Goal: Transaction & Acquisition: Subscribe to service/newsletter

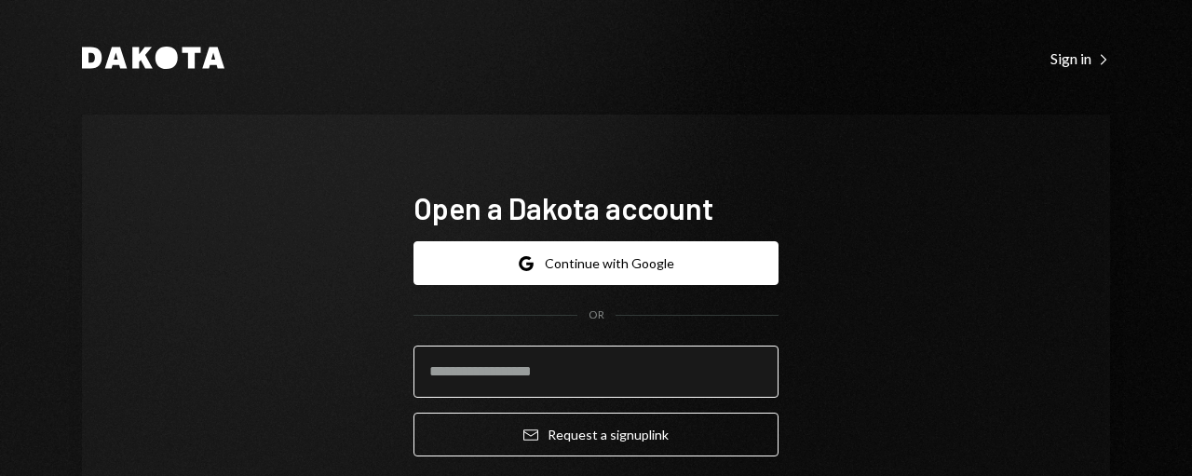
click at [541, 363] on input "email" at bounding box center [595, 371] width 365 height 52
click at [601, 361] on input "email" at bounding box center [595, 371] width 365 height 52
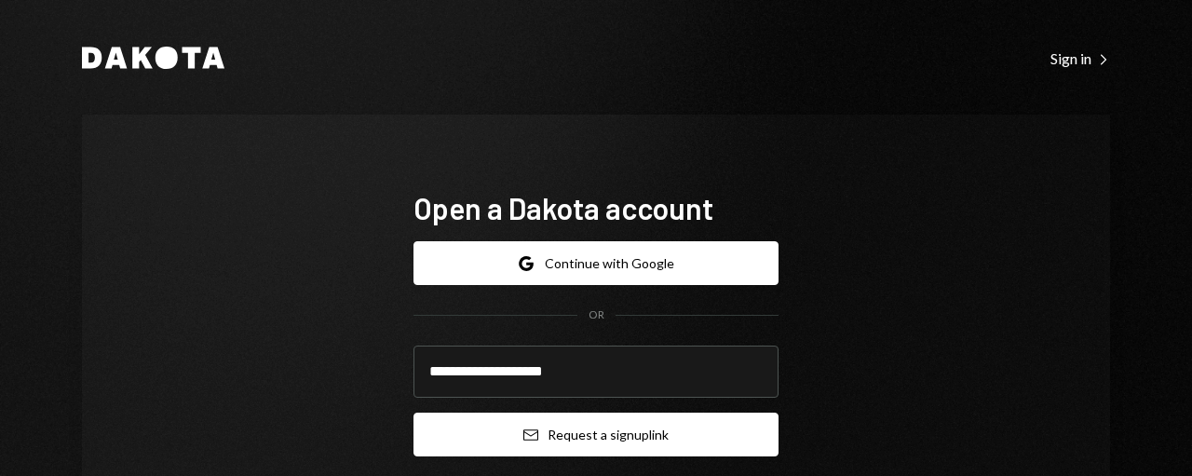
type input "**********"
click at [581, 439] on button "Email Request a sign up link" at bounding box center [595, 434] width 365 height 44
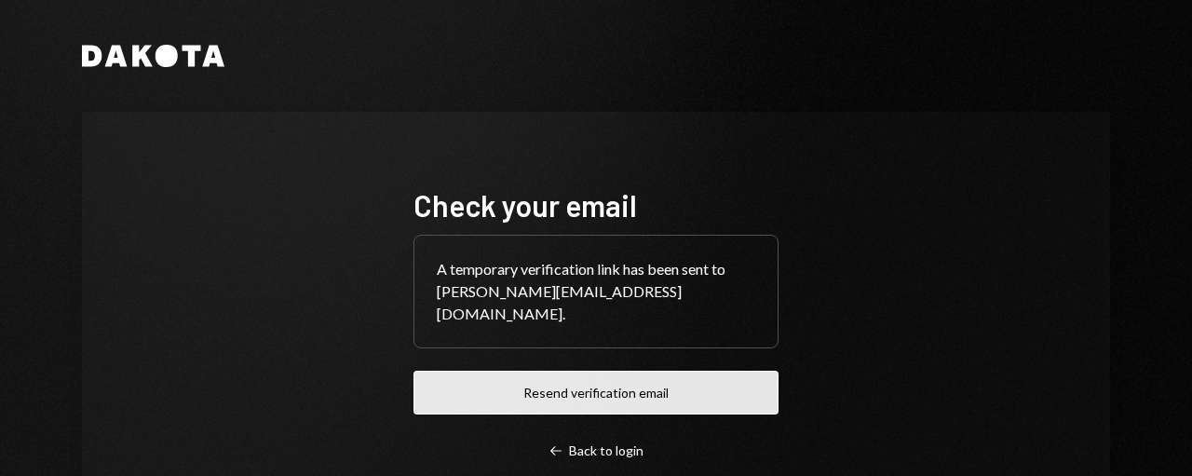
click at [574, 377] on button "Resend verification email" at bounding box center [595, 393] width 365 height 44
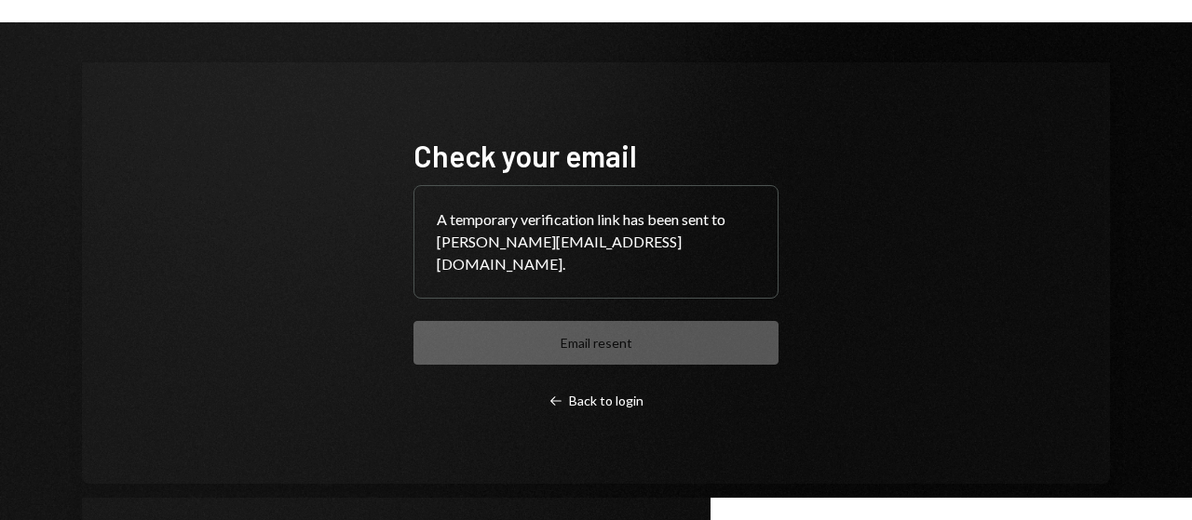
scroll to position [52, 0]
